Goal: Navigation & Orientation: Understand site structure

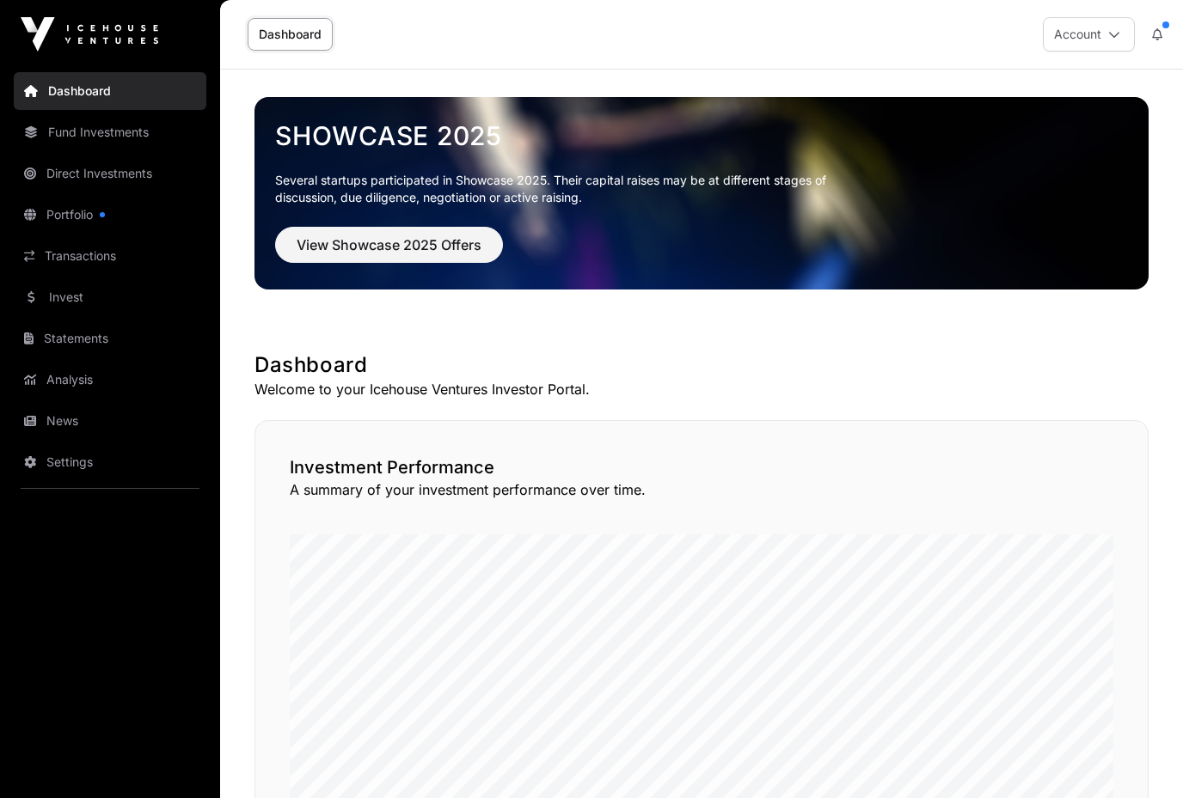
click at [289, 34] on link "Dashboard" at bounding box center [290, 34] width 85 height 33
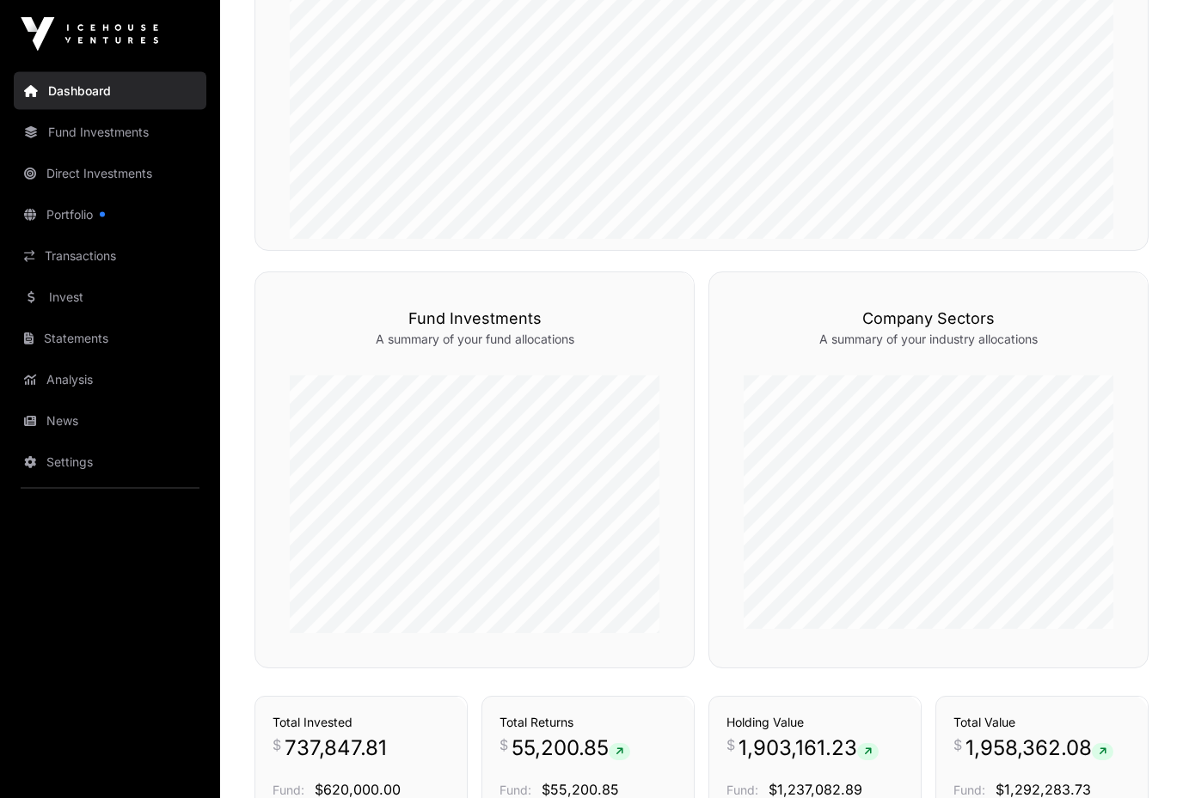
scroll to position [675, 0]
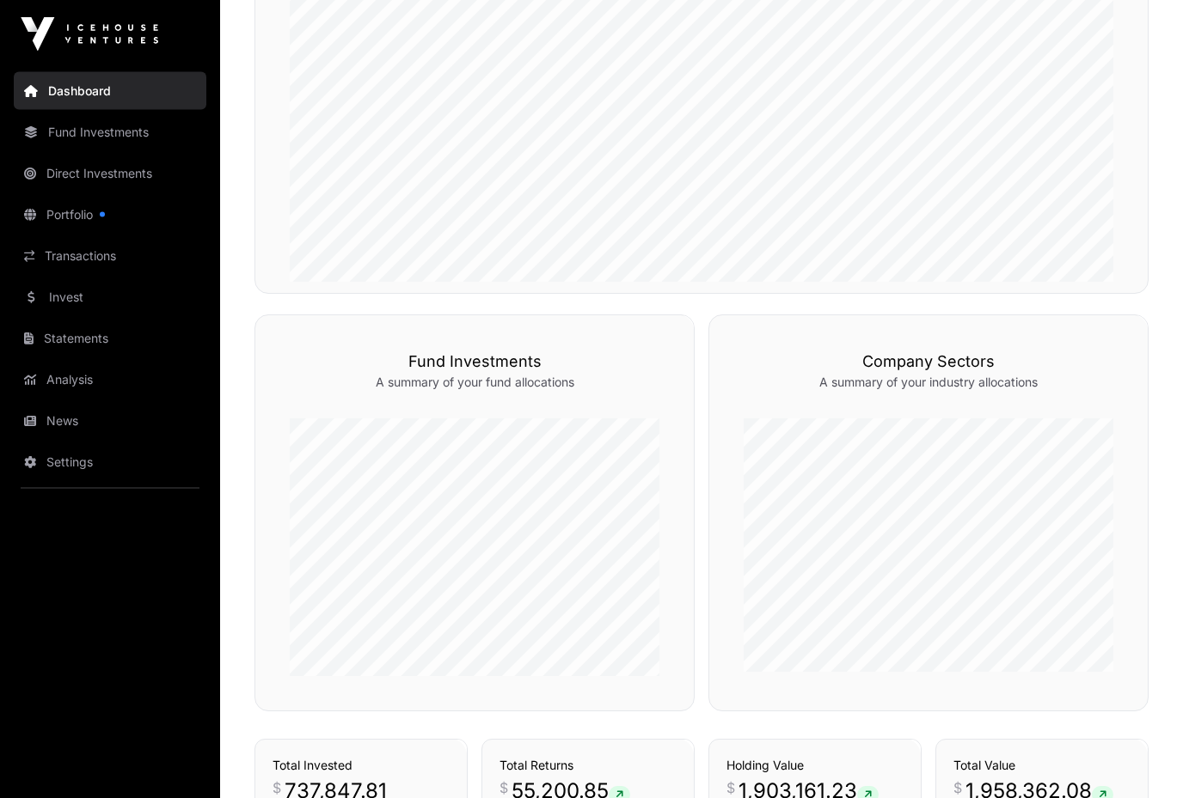
click at [79, 125] on link "Fund Investments" at bounding box center [110, 132] width 193 height 38
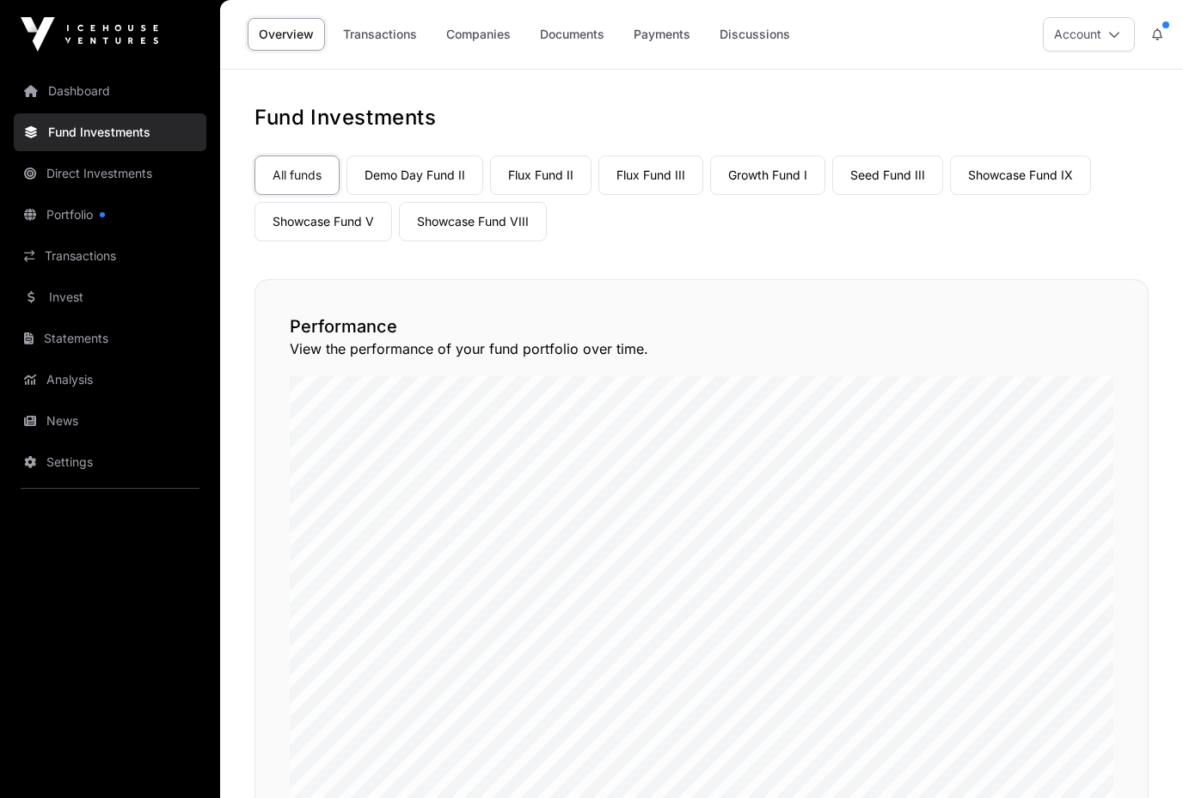
scroll to position [4, 0]
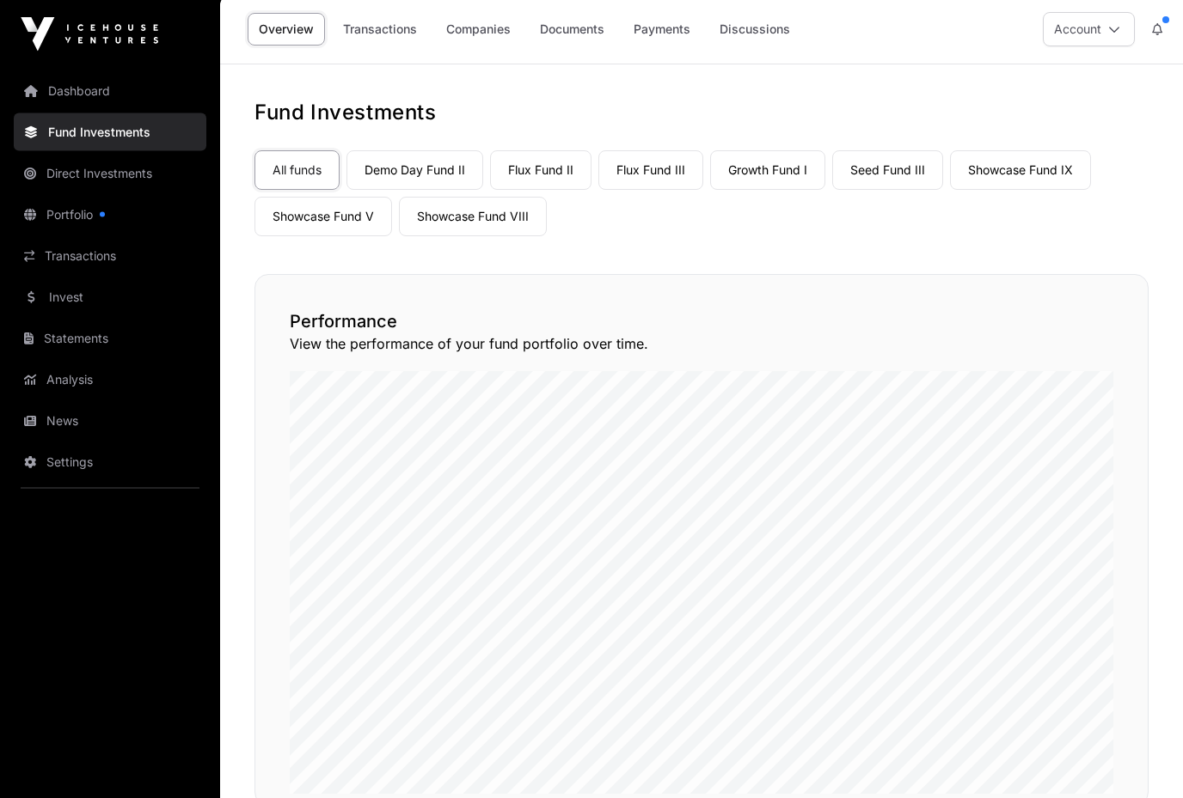
click at [96, 180] on link "Direct Investments" at bounding box center [110, 174] width 193 height 38
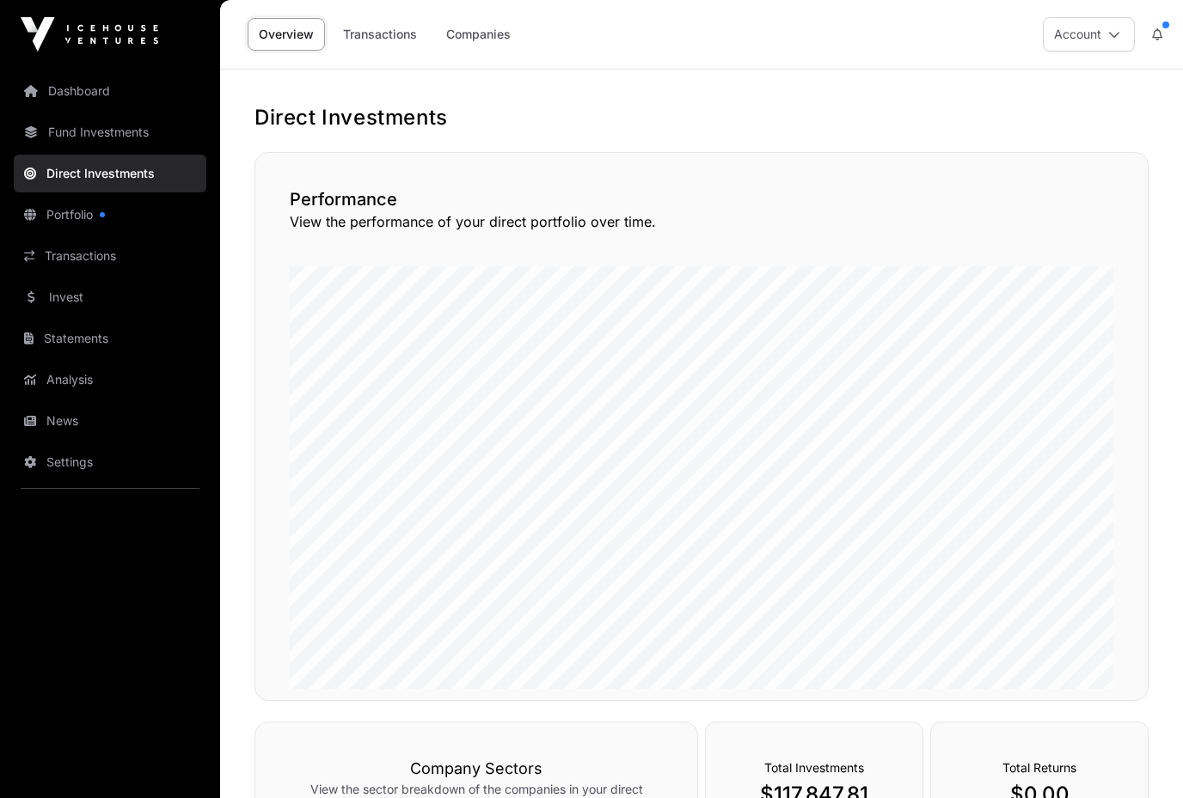
click at [80, 222] on link "Portfolio" at bounding box center [110, 215] width 193 height 38
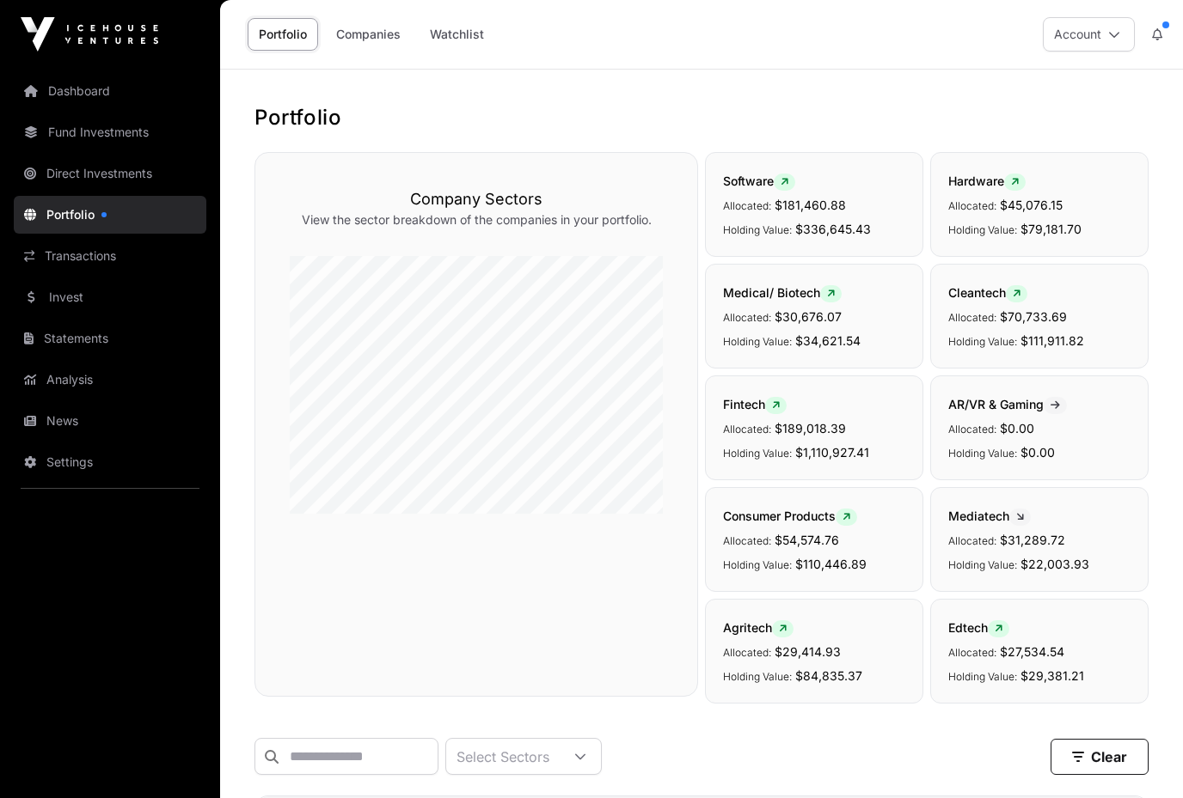
click at [80, 222] on link "Portfolio" at bounding box center [110, 215] width 193 height 38
click at [70, 300] on link "Invest" at bounding box center [110, 297] width 193 height 38
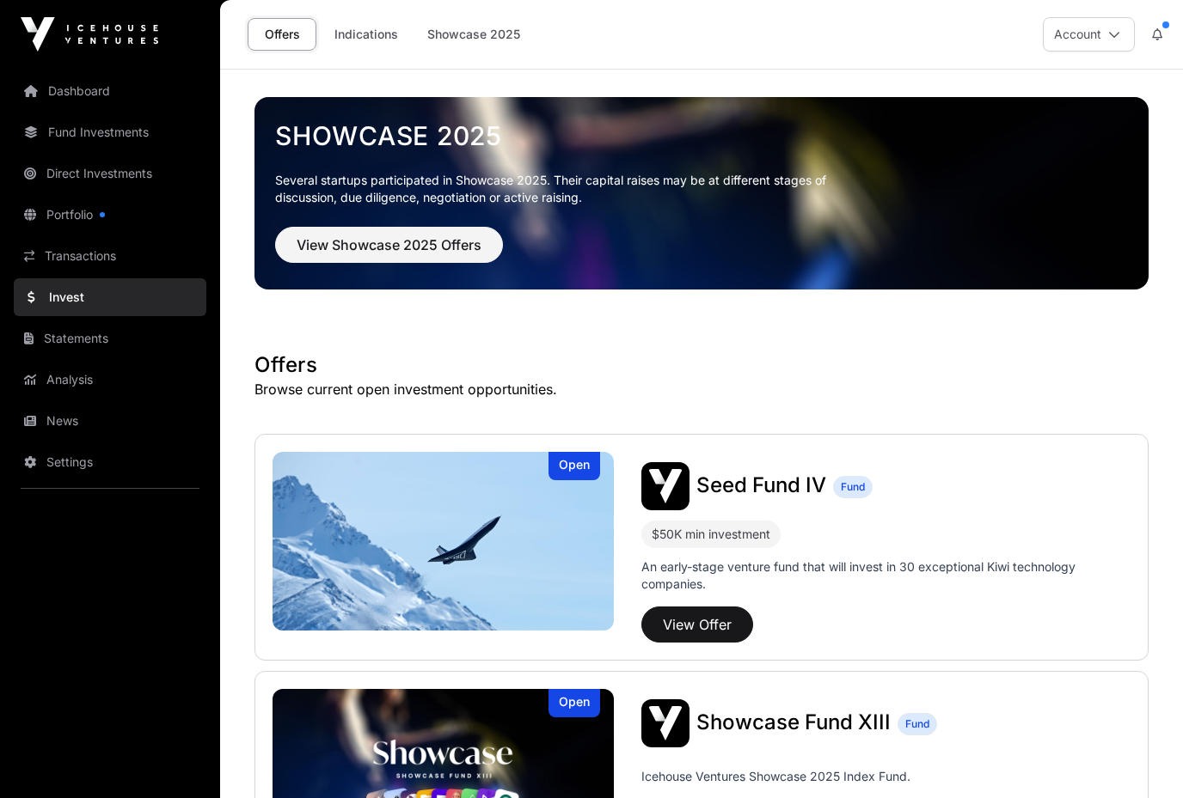
click at [52, 339] on link "Statements" at bounding box center [110, 339] width 193 height 38
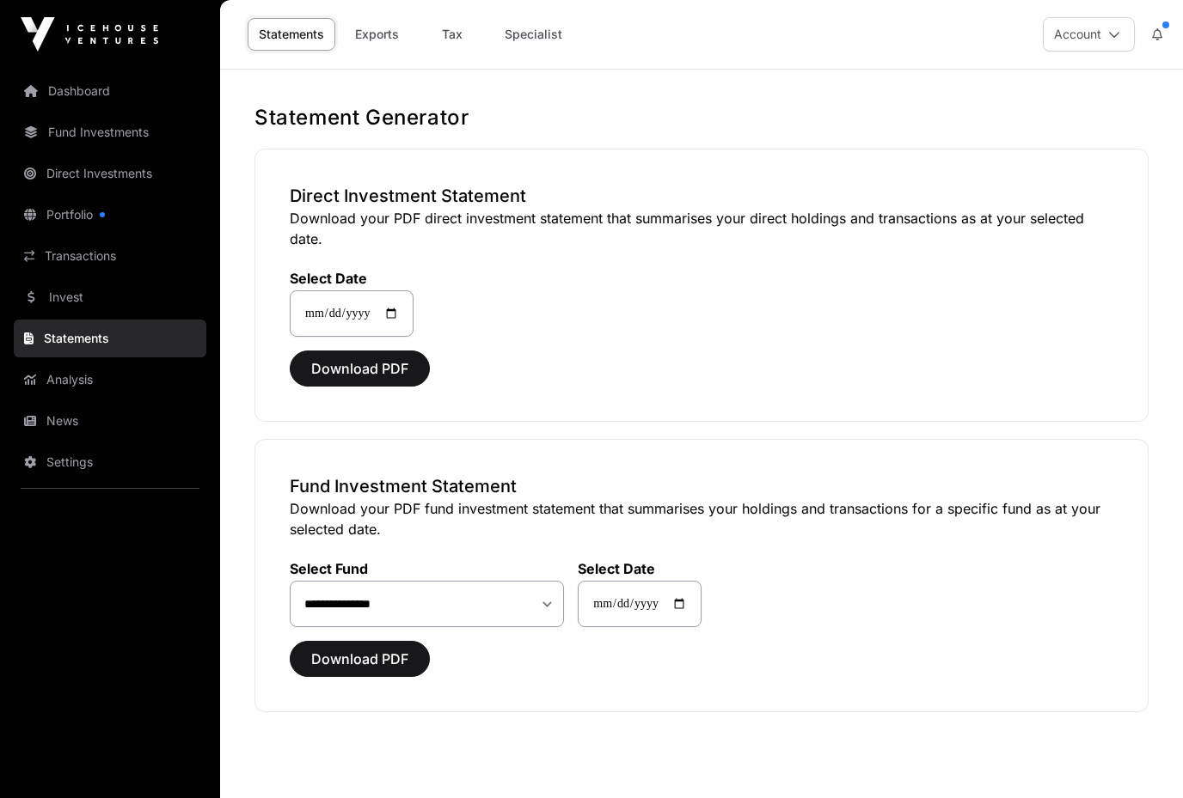
click at [63, 384] on link "Analysis" at bounding box center [110, 380] width 193 height 38
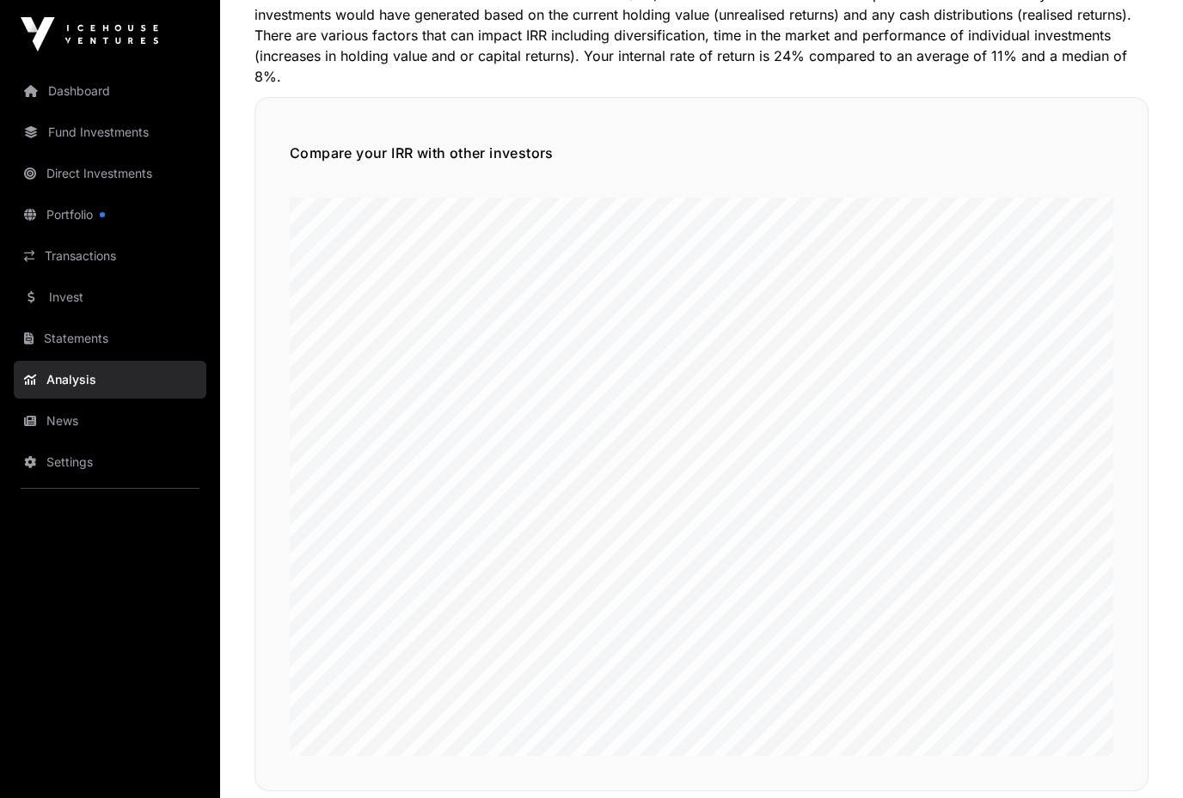
scroll to position [156, 0]
